Goal: Task Accomplishment & Management: Complete application form

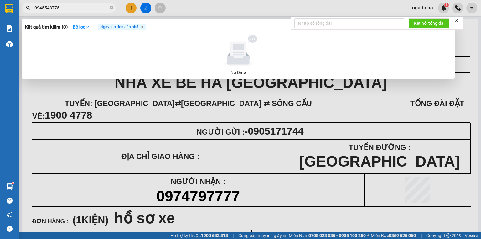
click at [81, 9] on input "0945548775" at bounding box center [71, 7] width 74 height 7
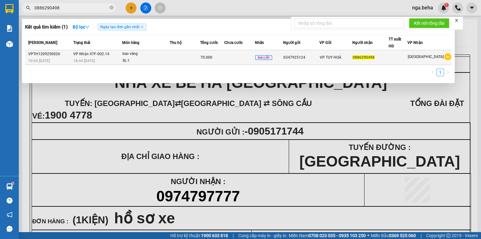
type input "0886290498"
click at [144, 61] on div "SL: 1" at bounding box center [145, 60] width 47 height 7
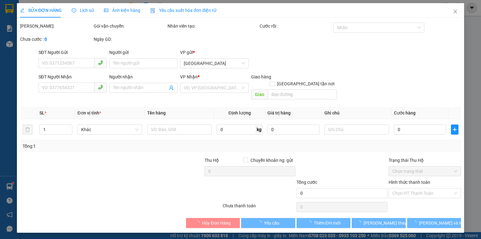
type input "0347925124"
type input "0886290498"
type input "70.000"
type input "0"
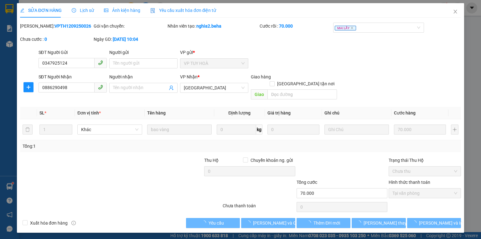
click at [124, 6] on div "Ảnh kiện hàng" at bounding box center [122, 10] width 36 height 14
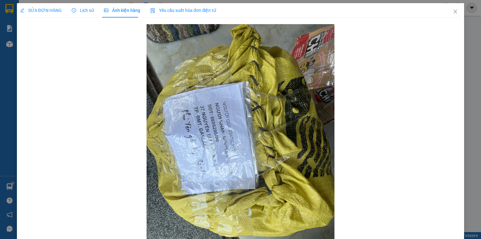
click at [31, 8] on span "SỬA ĐƠN HÀNG" at bounding box center [41, 10] width 42 height 5
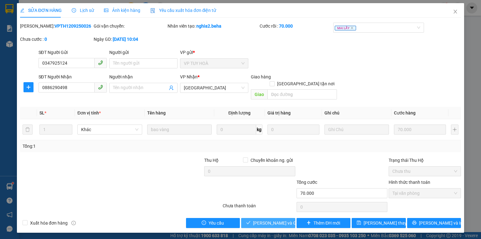
click at [267, 218] on button "[PERSON_NAME] và Giao hàng" at bounding box center [268, 223] width 54 height 10
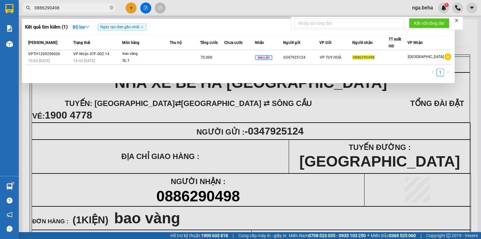
click at [78, 9] on input "0886290498" at bounding box center [71, 7] width 74 height 7
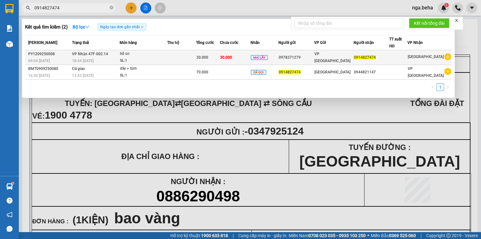
type input "0914827474"
click at [177, 56] on td at bounding box center [181, 57] width 29 height 15
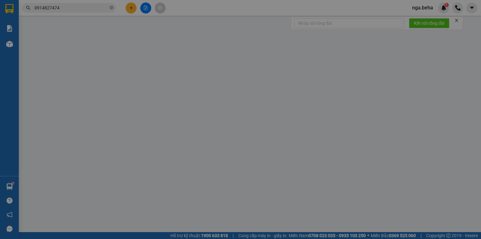
type input "0978371279"
type input "0914827474"
type input "30.000"
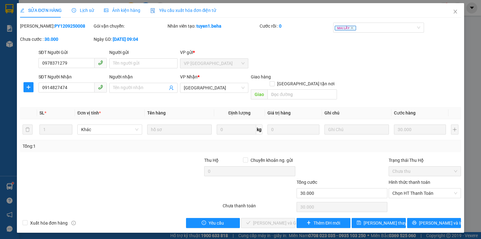
click at [128, 8] on span "Ảnh kiện hàng" at bounding box center [122, 10] width 36 height 5
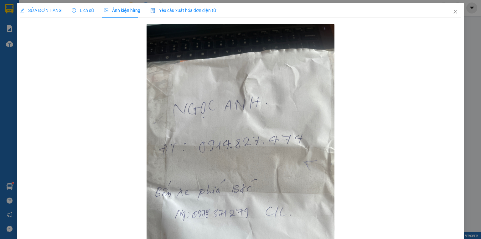
click at [48, 11] on span "SỬA ĐƠN HÀNG" at bounding box center [41, 10] width 42 height 5
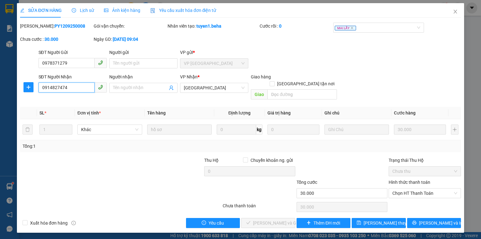
click at [77, 85] on input "0914827474" at bounding box center [67, 87] width 56 height 10
click at [415, 188] on span "Chọn HT Thanh Toán" at bounding box center [424, 192] width 65 height 9
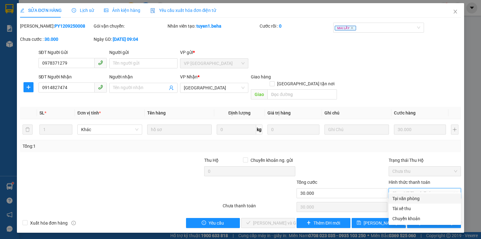
click at [407, 197] on div "Tại văn phòng" at bounding box center [424, 198] width 65 height 7
type input "0"
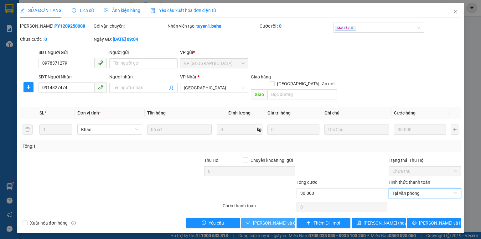
drag, startPoint x: 263, startPoint y: 211, endPoint x: 252, endPoint y: 220, distance: 15.4
click at [263, 218] on button "[PERSON_NAME] và Giao hàng" at bounding box center [268, 223] width 54 height 10
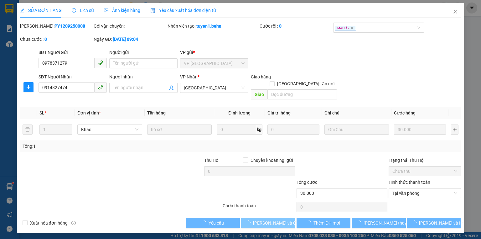
click at [259, 219] on span "[PERSON_NAME] và Giao hàng" at bounding box center [283, 222] width 60 height 7
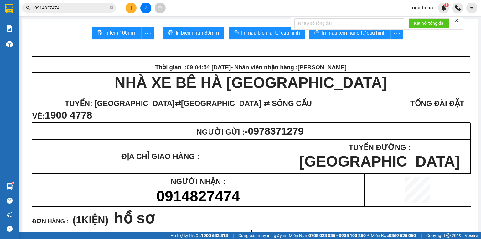
click at [65, 7] on input "0914827474" at bounding box center [71, 7] width 74 height 7
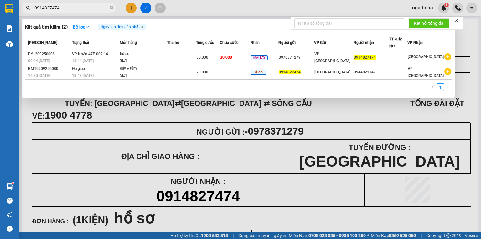
click at [65, 7] on input "0914827474" at bounding box center [71, 7] width 74 height 7
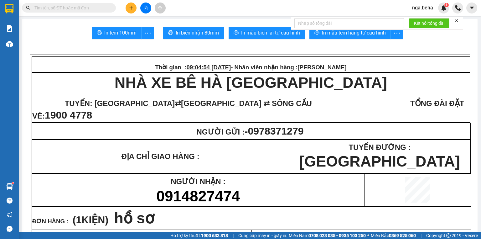
click at [83, 5] on input "text" at bounding box center [71, 7] width 74 height 7
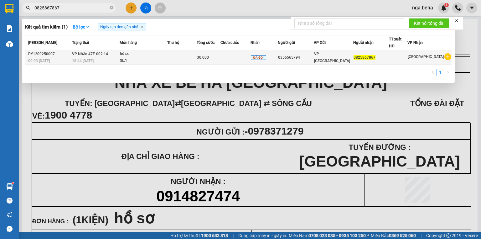
type input "0825867867"
click at [187, 54] on td at bounding box center [181, 57] width 29 height 15
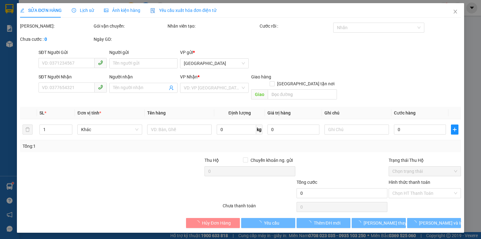
type input "0356565794"
type input "0825867867"
type input "30.000"
type input "0"
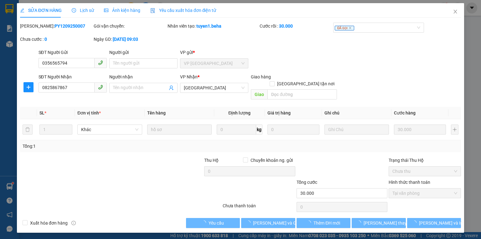
click at [133, 10] on span "Ảnh kiện hàng" at bounding box center [122, 10] width 36 height 5
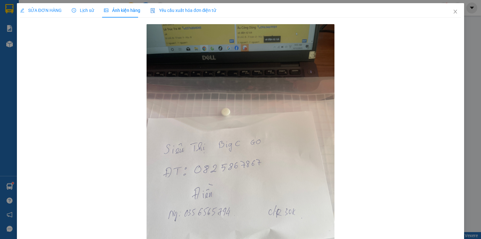
drag, startPoint x: 53, startPoint y: 12, endPoint x: 52, endPoint y: 6, distance: 5.6
click at [53, 12] on span "SỬA ĐƠN HÀNG" at bounding box center [41, 10] width 42 height 5
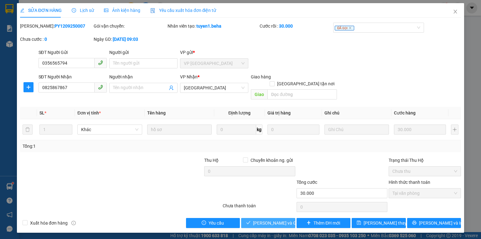
click at [278, 219] on span "[PERSON_NAME] và Giao hàng" at bounding box center [283, 222] width 60 height 7
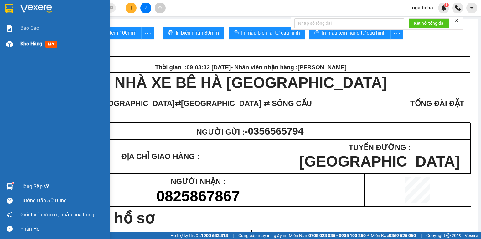
click at [12, 43] on img at bounding box center [9, 44] width 7 height 7
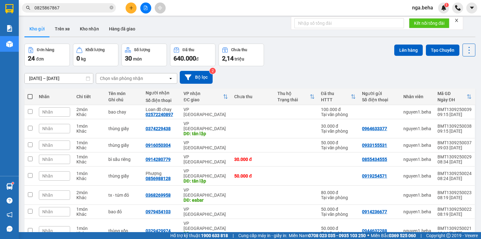
click at [90, 10] on input "0825867867" at bounding box center [71, 7] width 74 height 7
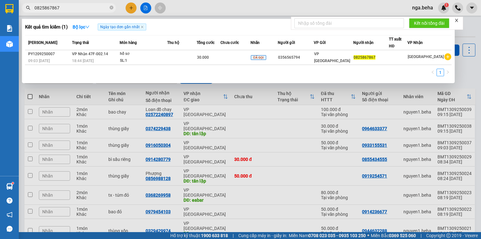
click at [90, 10] on input "0825867867" at bounding box center [71, 7] width 74 height 7
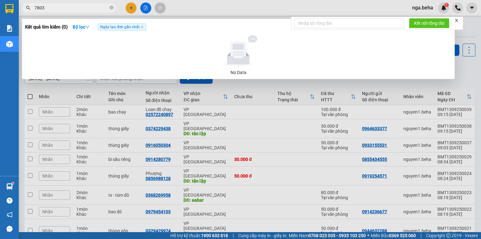
click at [69, 4] on input "7803" at bounding box center [71, 7] width 74 height 7
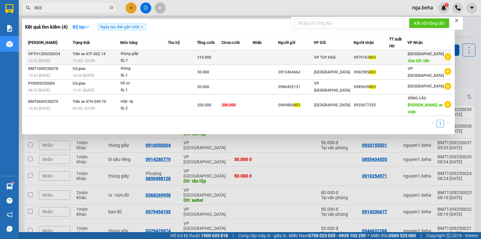
type input "803"
click at [107, 55] on td "Trên xe 47F-002.14 12:45 [DATE]" at bounding box center [95, 57] width 49 height 15
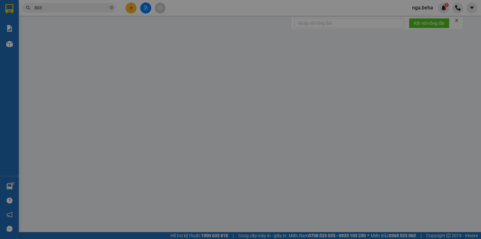
type input "0979763803"
type input "bến"
type input "210.000"
type input "0"
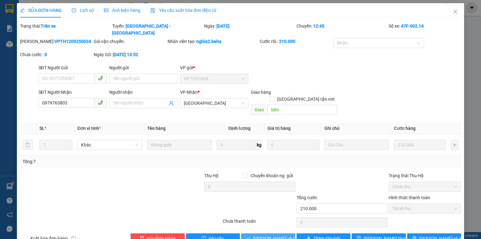
click at [275, 235] on span "[PERSON_NAME] và Giao hàng" at bounding box center [283, 238] width 60 height 7
